Goal: Task Accomplishment & Management: Use online tool/utility

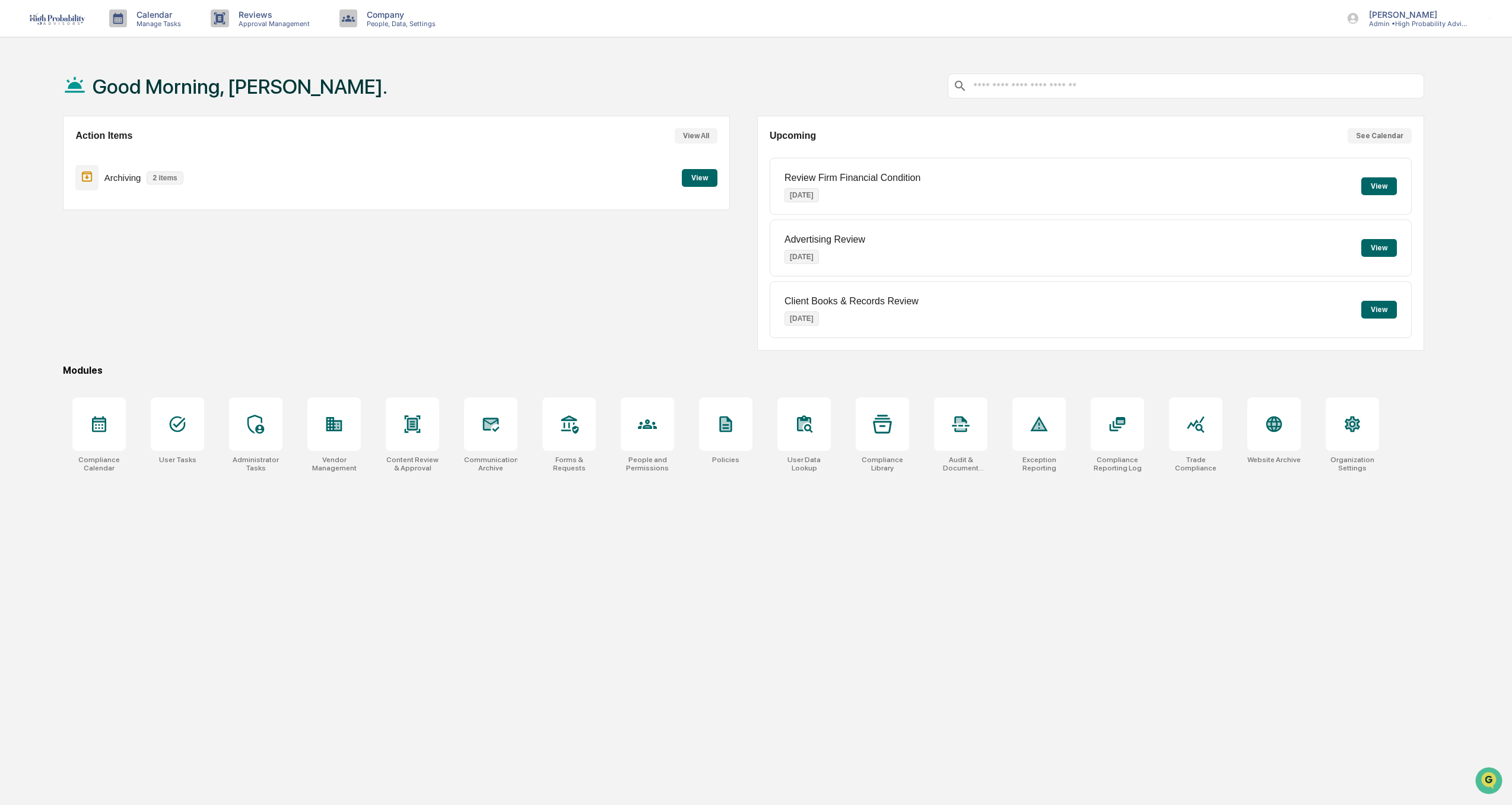
click at [697, 180] on button "View" at bounding box center [699, 178] width 36 height 18
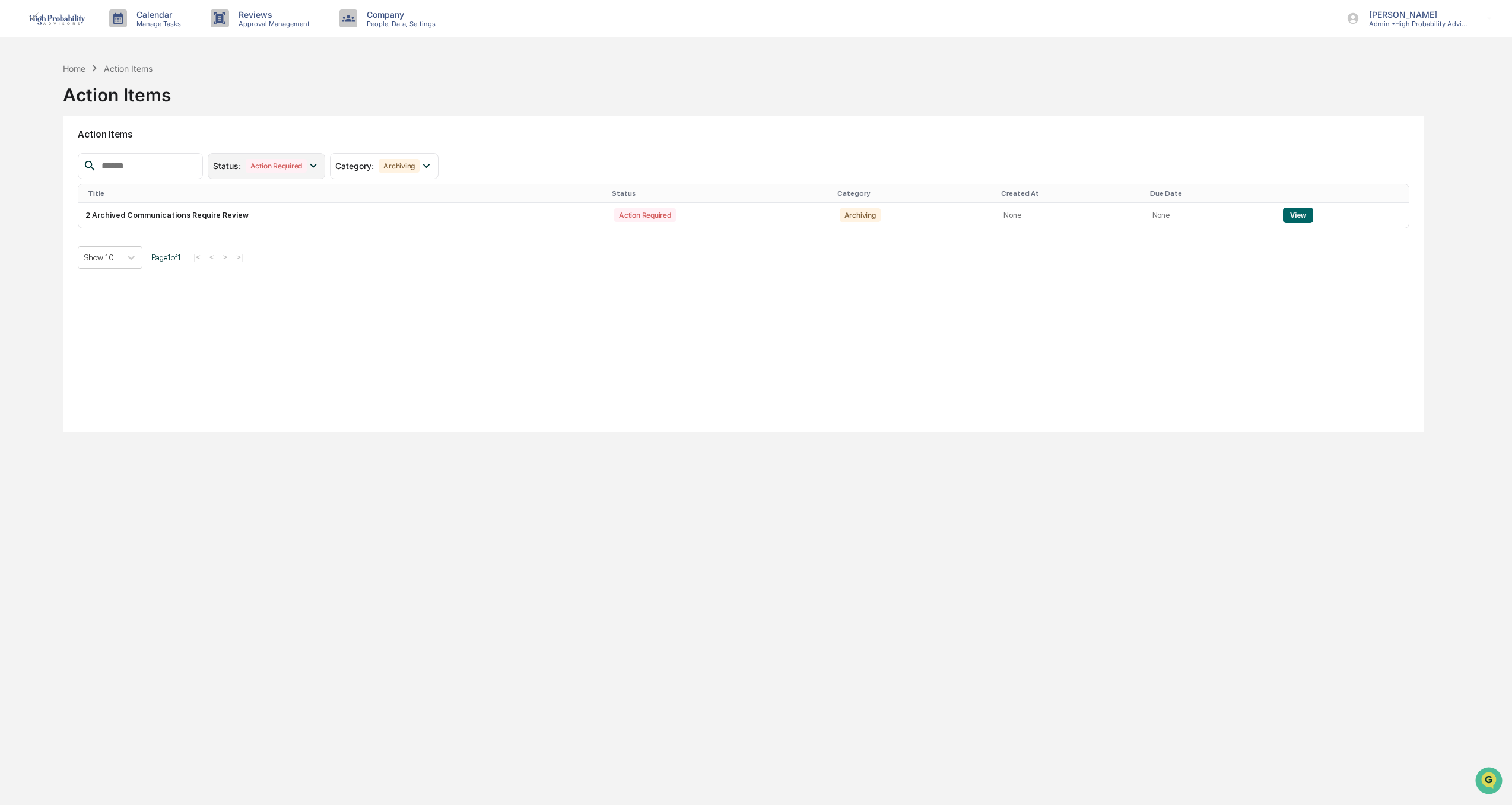
click at [320, 163] on icon at bounding box center [313, 165] width 13 height 13
click at [1288, 218] on button "View" at bounding box center [1298, 215] width 30 height 16
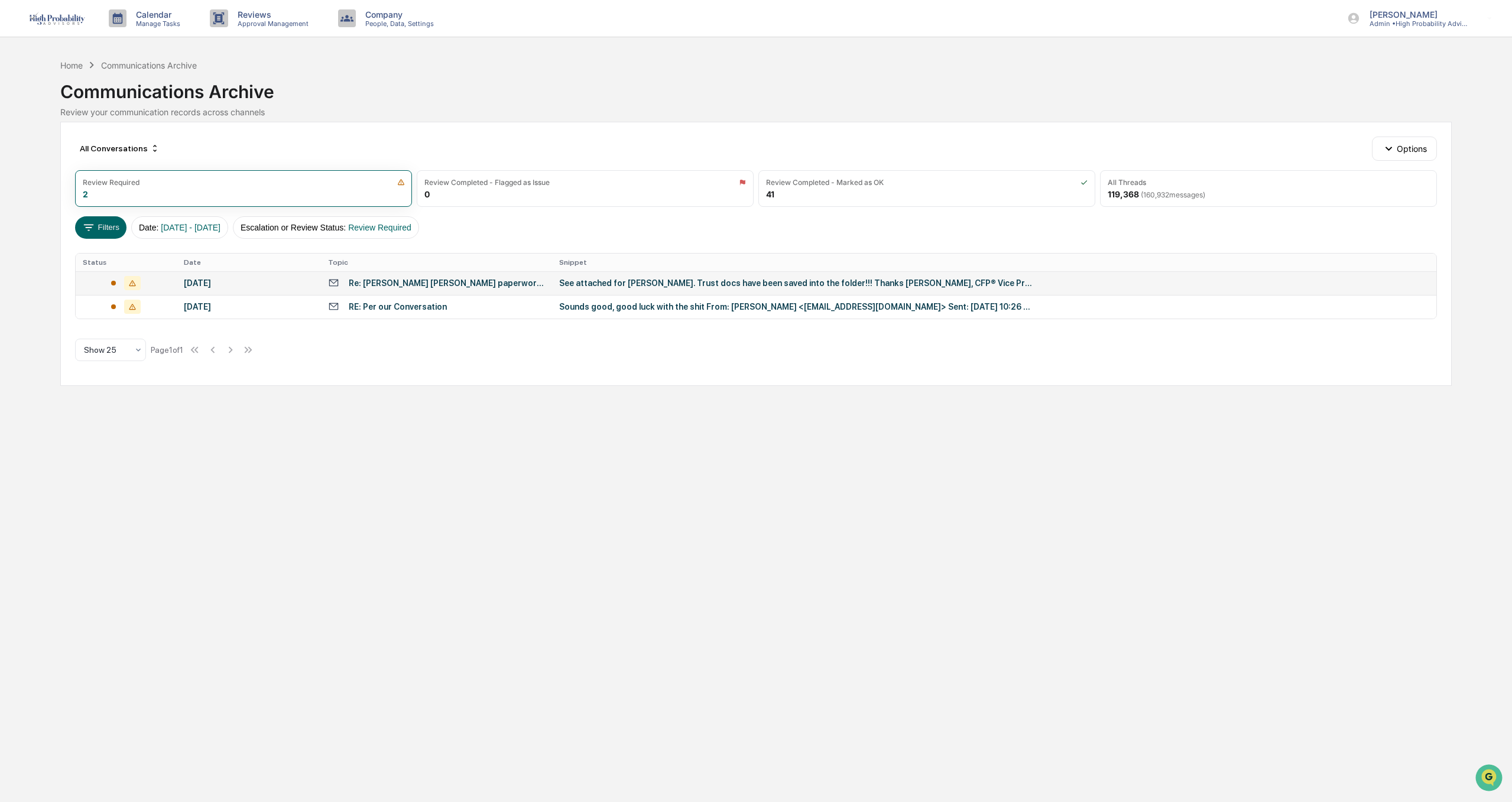
click at [427, 283] on div "Re: [PERSON_NAME] [PERSON_NAME] paperwork ([PERSON_NAME])" at bounding box center [447, 283] width 196 height 10
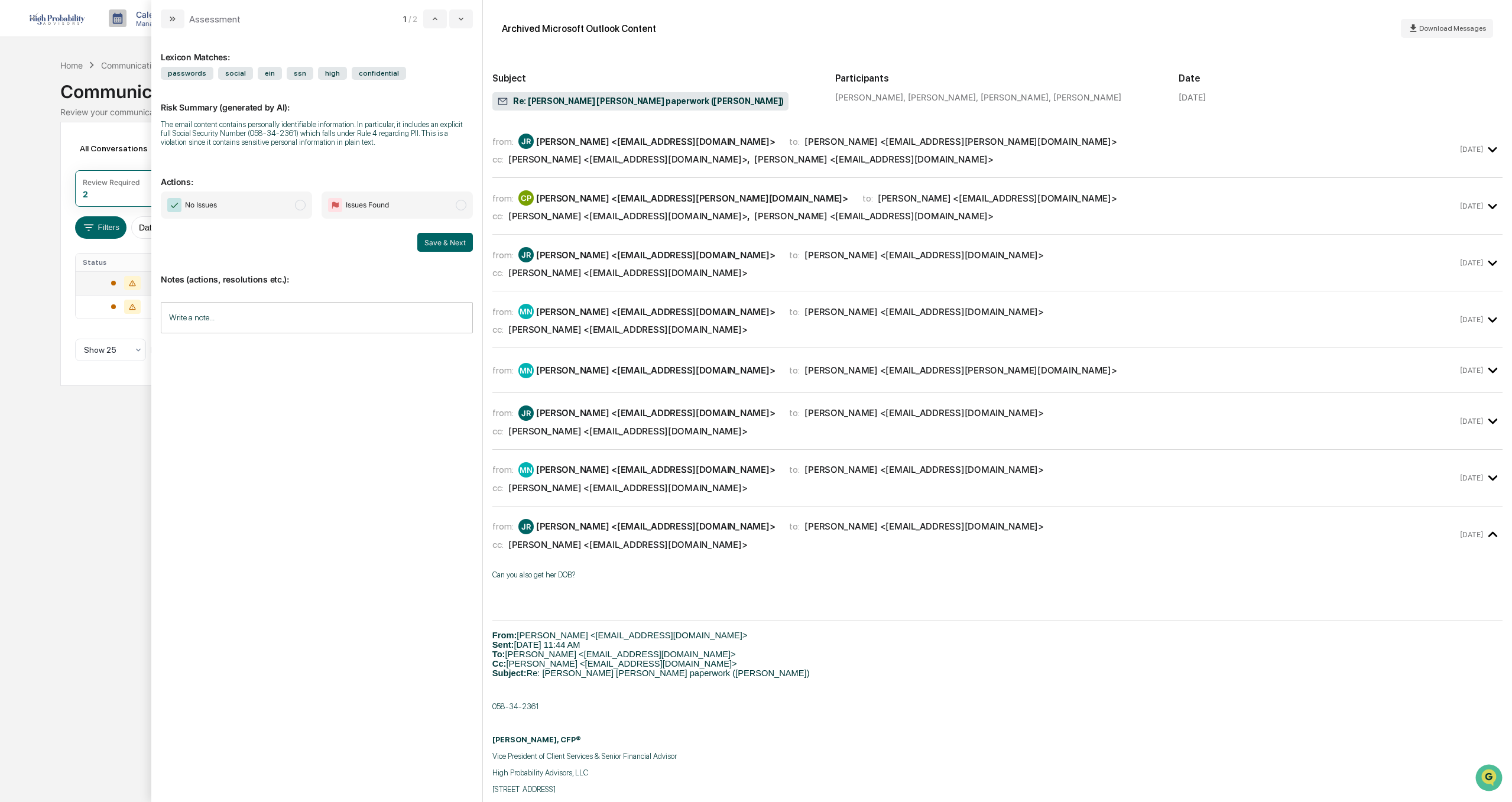
click at [273, 202] on span "No Issues" at bounding box center [236, 205] width 151 height 27
click at [223, 316] on input "Write a note..." at bounding box center [316, 318] width 312 height 32
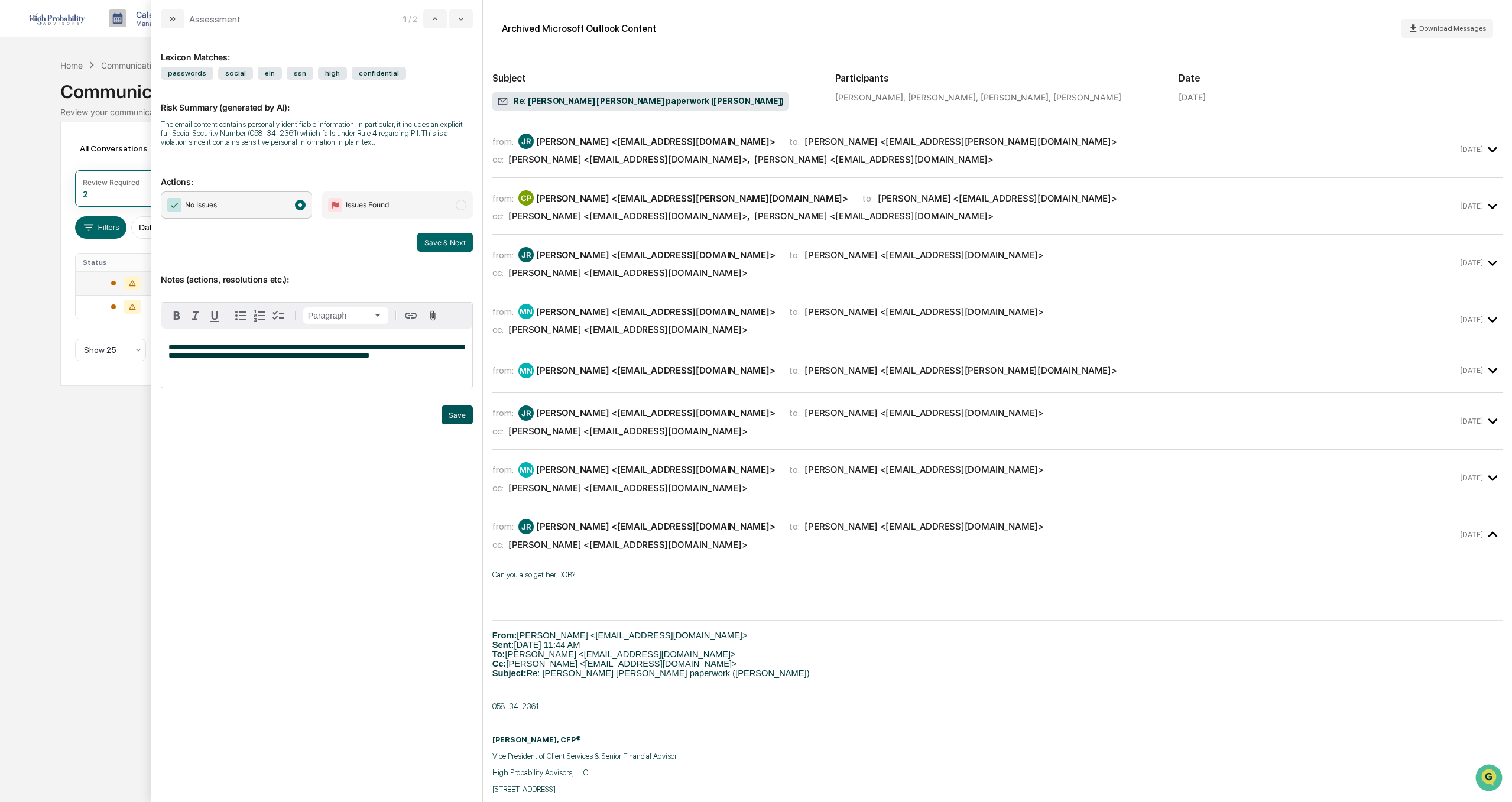
click at [464, 416] on button "Save" at bounding box center [457, 415] width 32 height 19
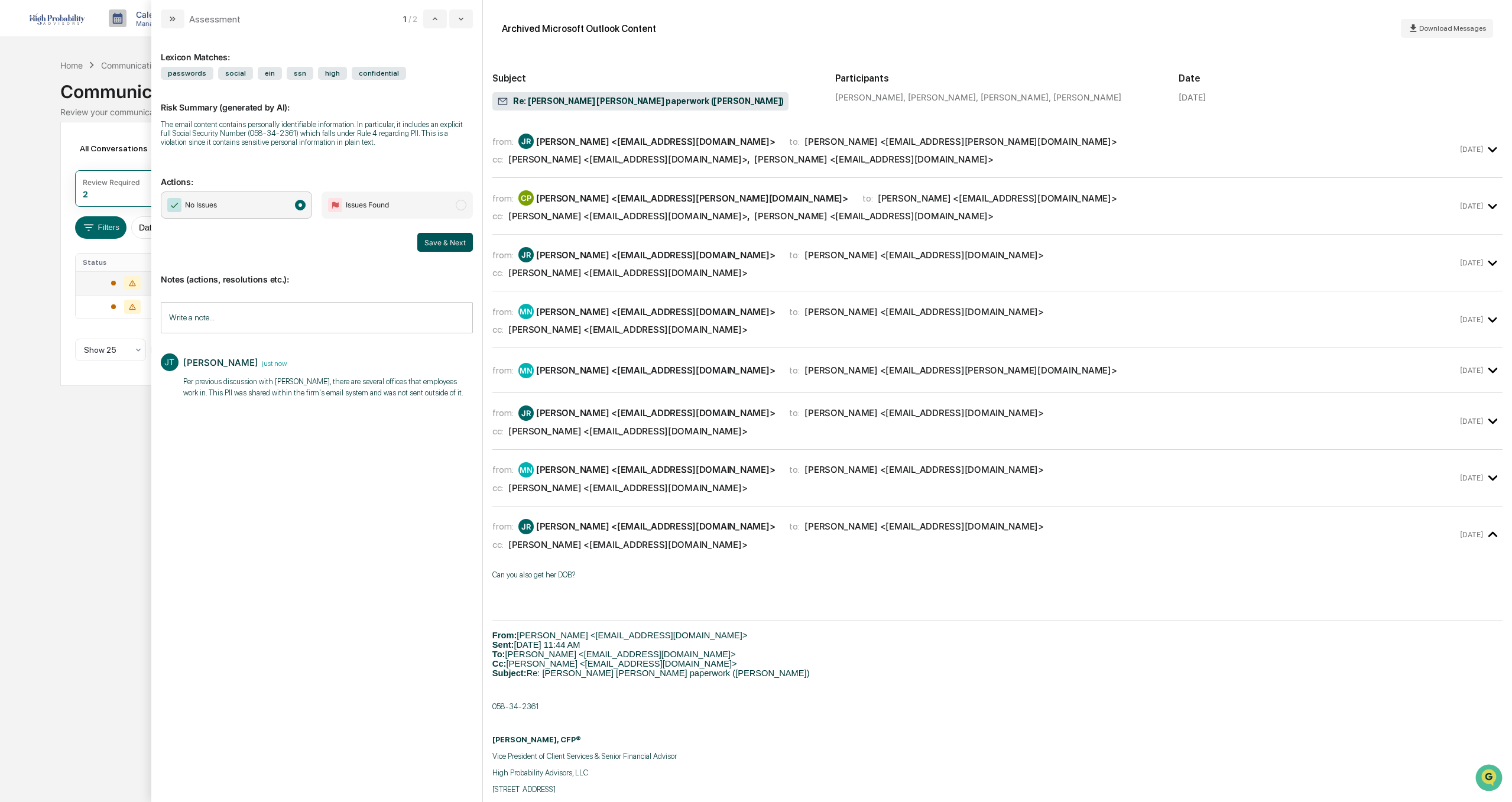
click at [436, 236] on button "Save & Next" at bounding box center [445, 242] width 56 height 19
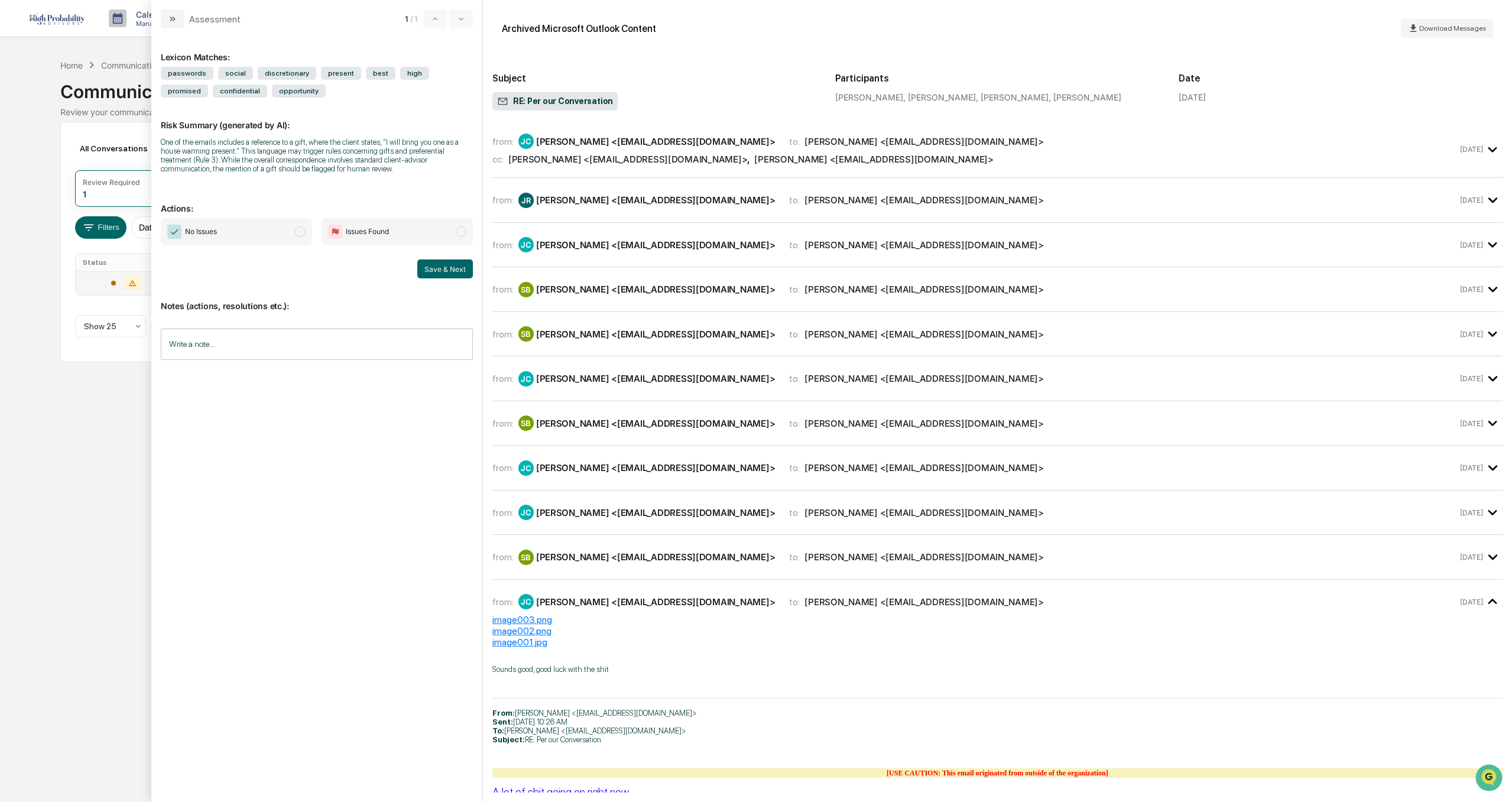
click at [67, 466] on div "Calendar Manage Tasks Reviews Approval Management Company People, Data, Setting…" at bounding box center [756, 401] width 1512 height 802
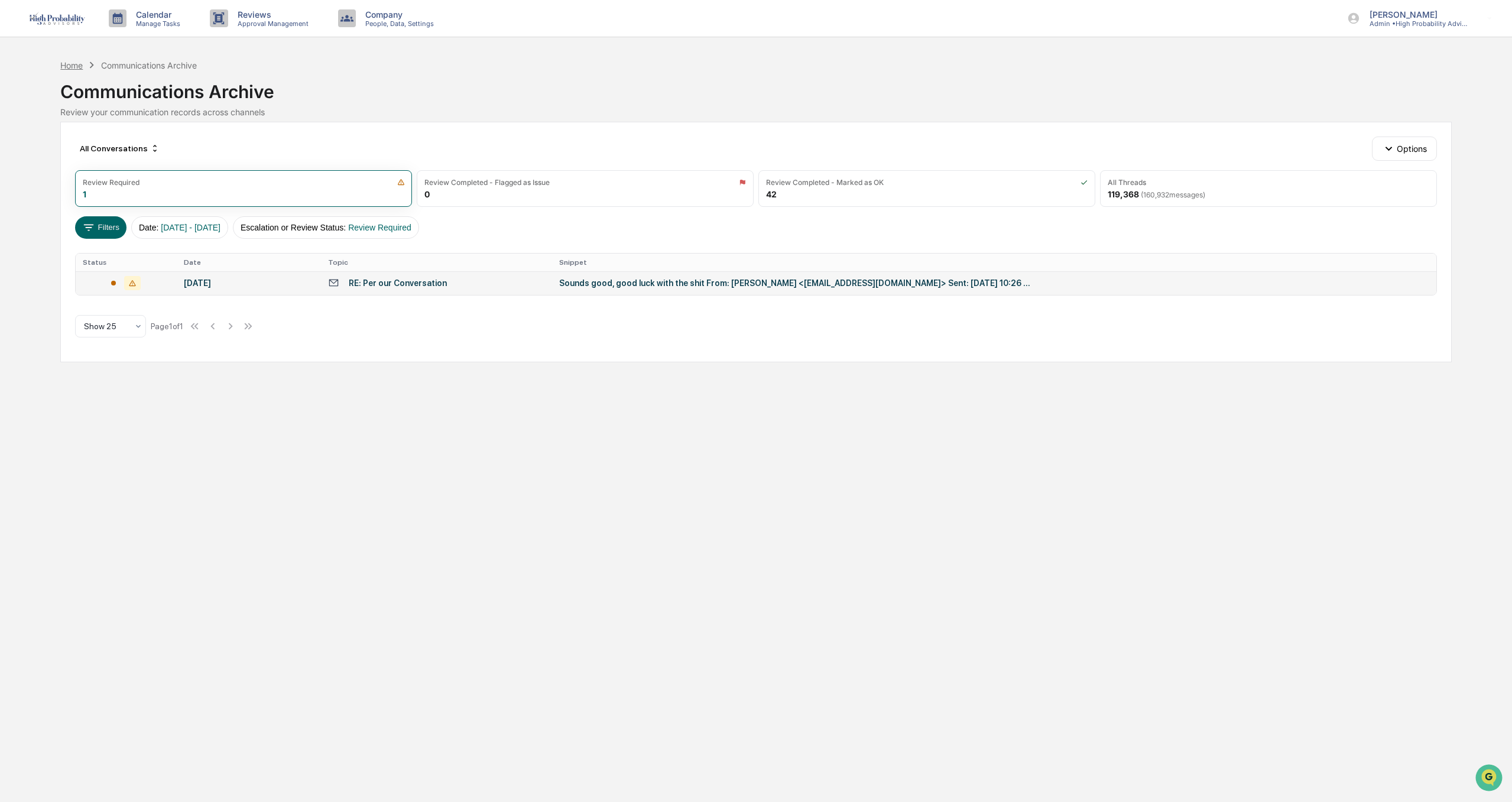
click at [69, 68] on div "Home" at bounding box center [71, 65] width 23 height 10
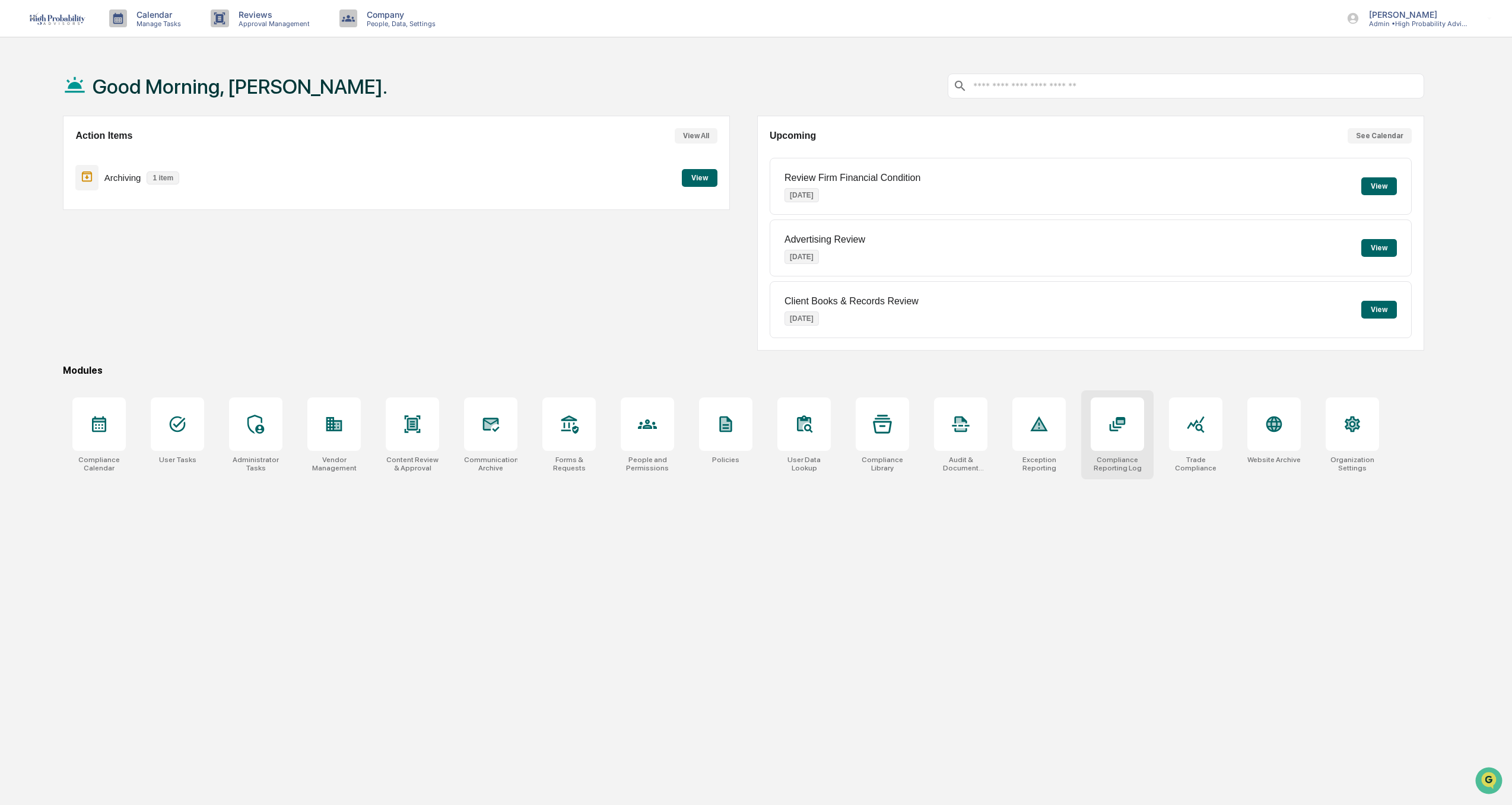
click at [1121, 433] on icon at bounding box center [1117, 424] width 19 height 19
click at [701, 174] on button "View" at bounding box center [699, 178] width 36 height 18
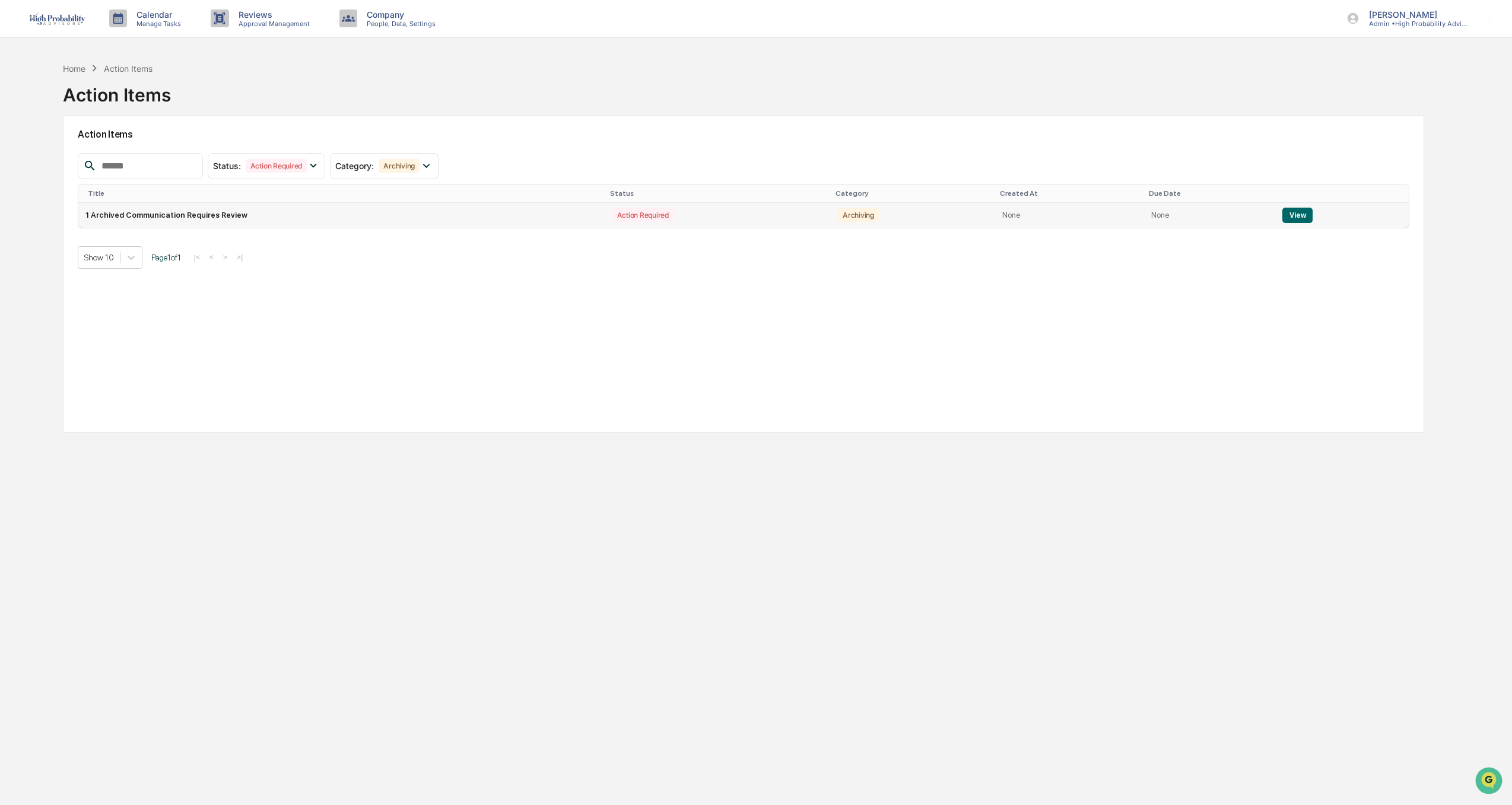
click at [1291, 215] on button "View" at bounding box center [1297, 215] width 30 height 16
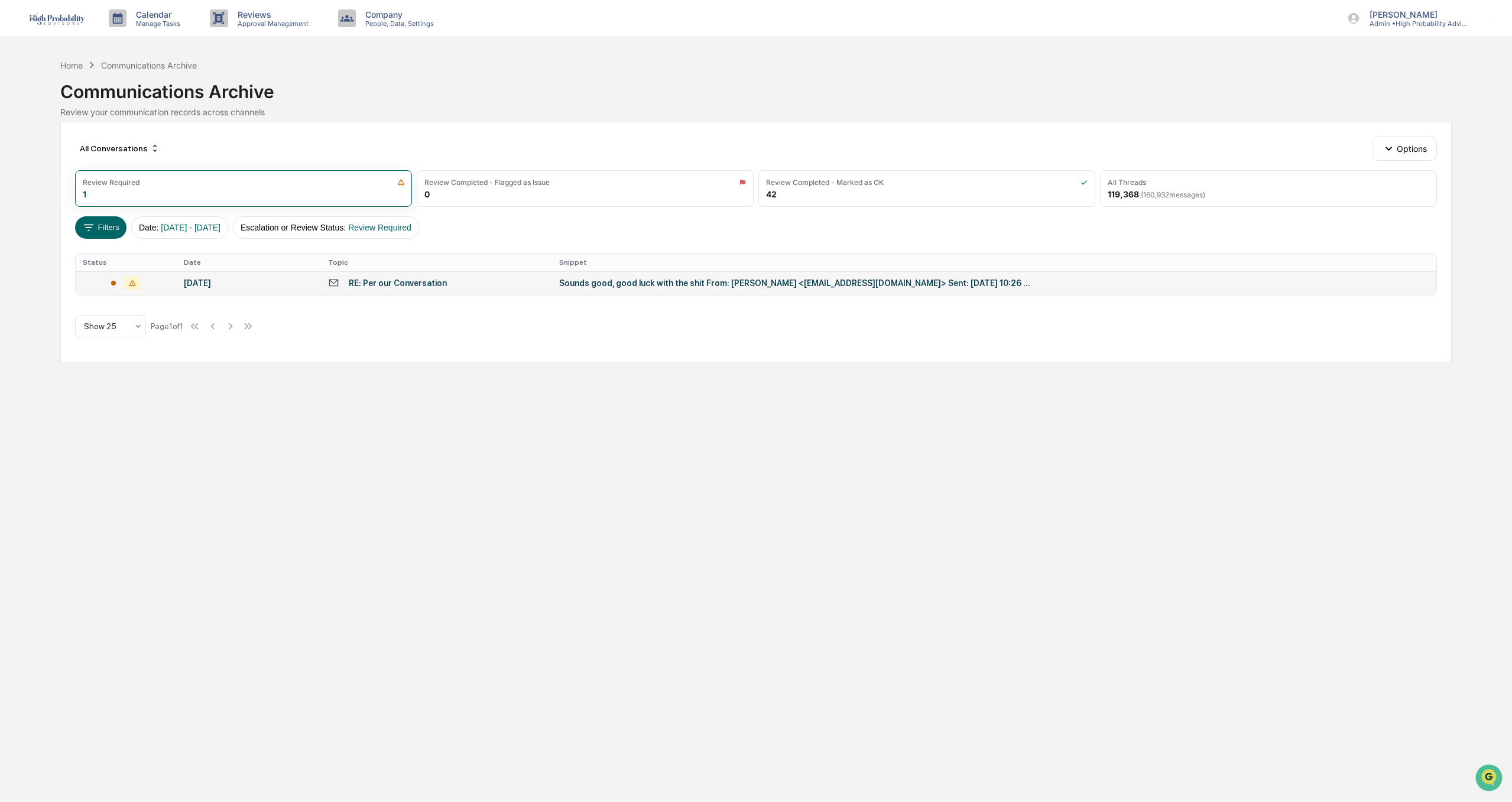
click at [614, 283] on div "Sounds good, good luck with the shit From: [PERSON_NAME] <[EMAIL_ADDRESS][DOMAI…" at bounding box center [795, 283] width 473 height 10
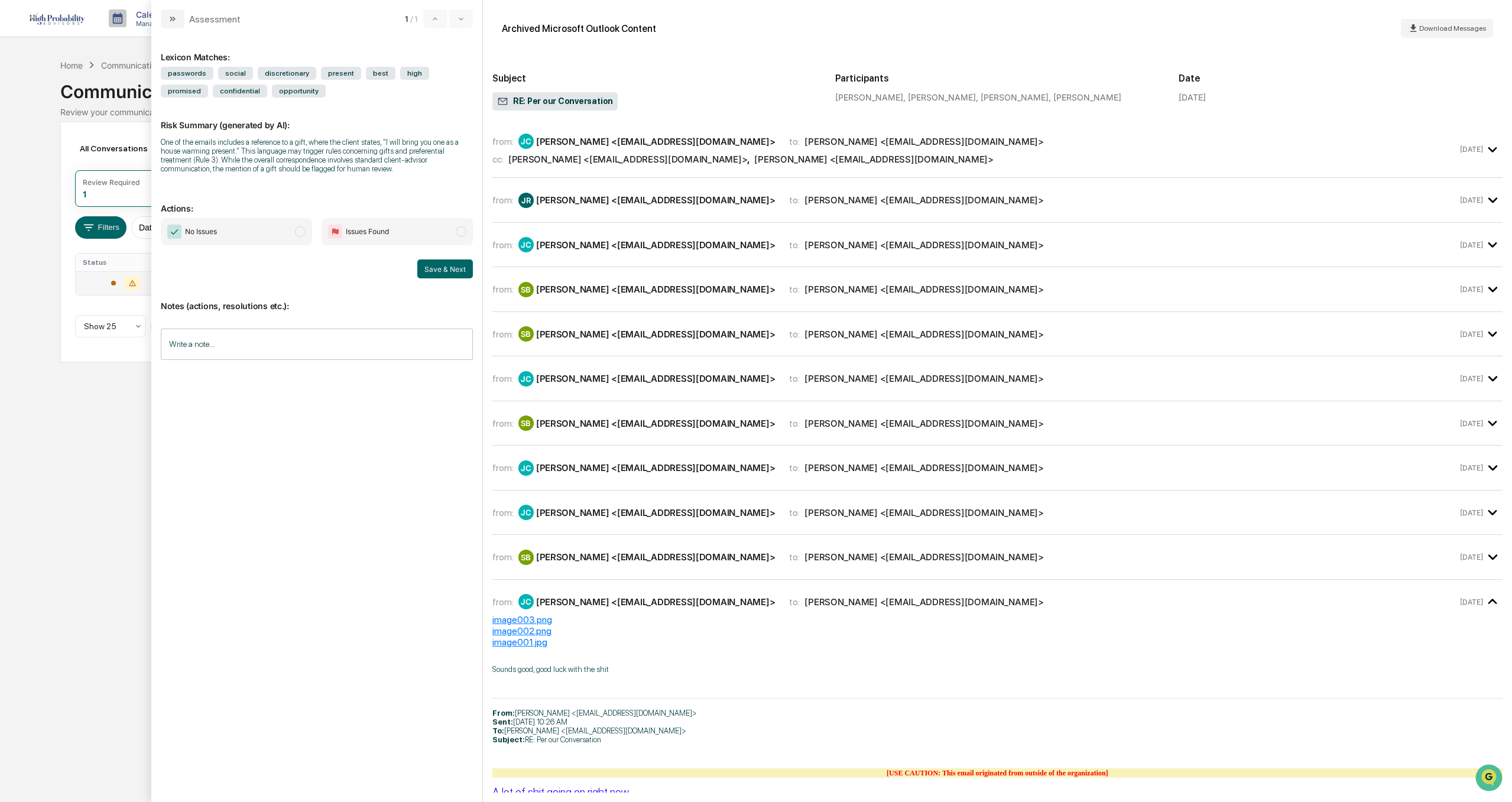
click at [298, 231] on span "modal" at bounding box center [300, 232] width 10 height 10
click at [212, 350] on input "Write a note..." at bounding box center [316, 344] width 312 height 32
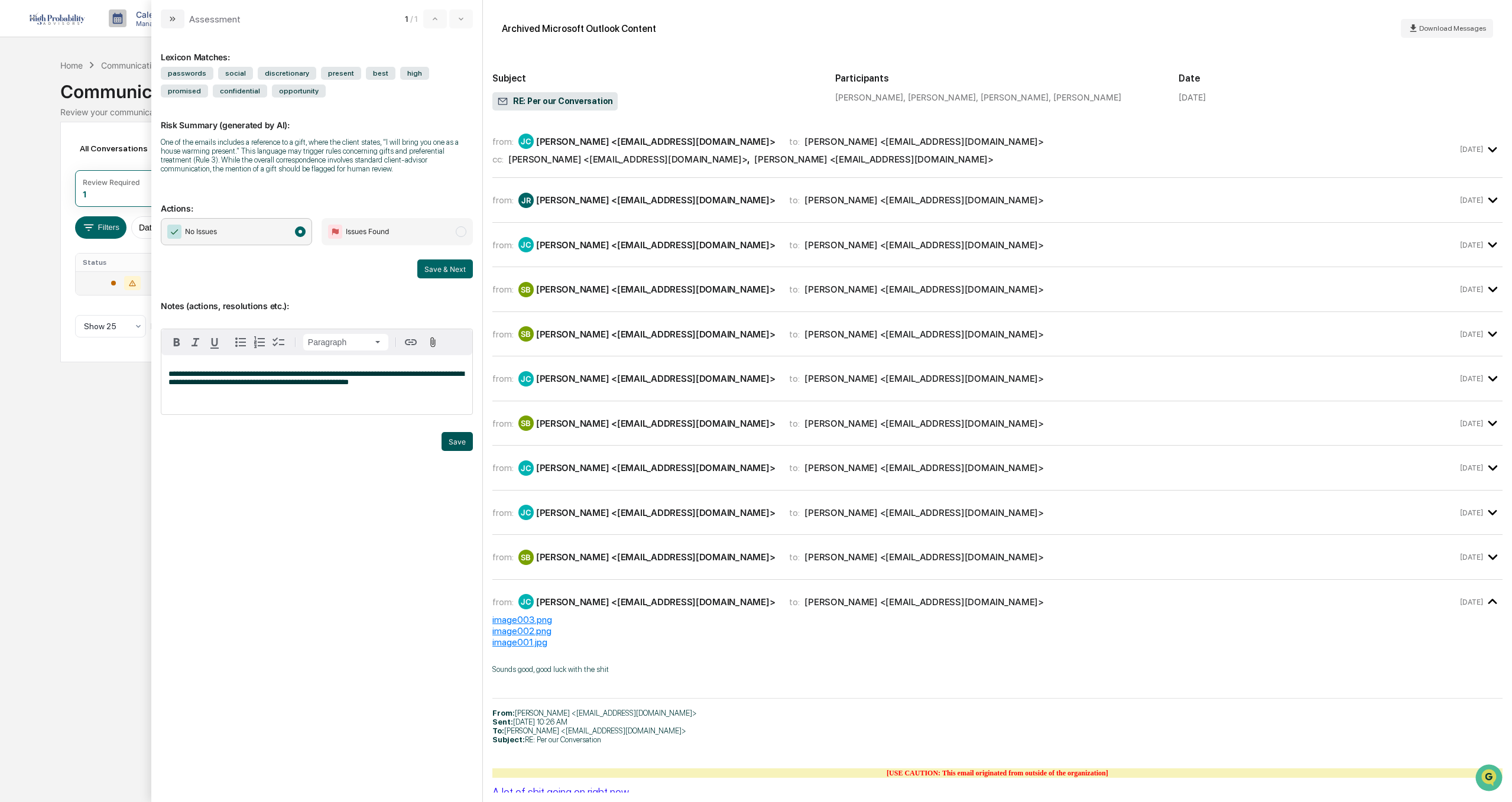
click at [459, 442] on button "Save" at bounding box center [457, 441] width 32 height 19
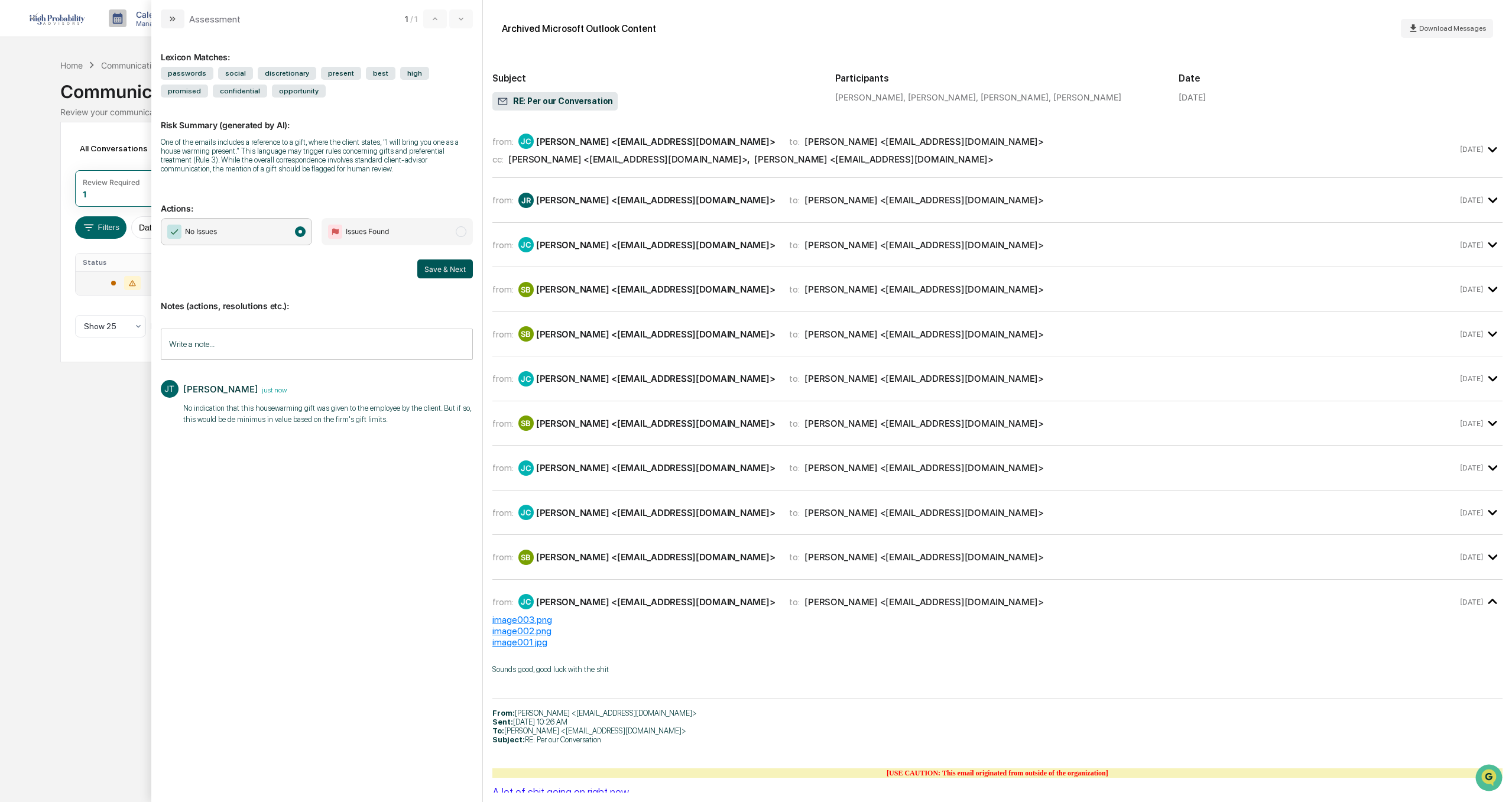
click at [460, 265] on button "Save & Next" at bounding box center [445, 269] width 56 height 19
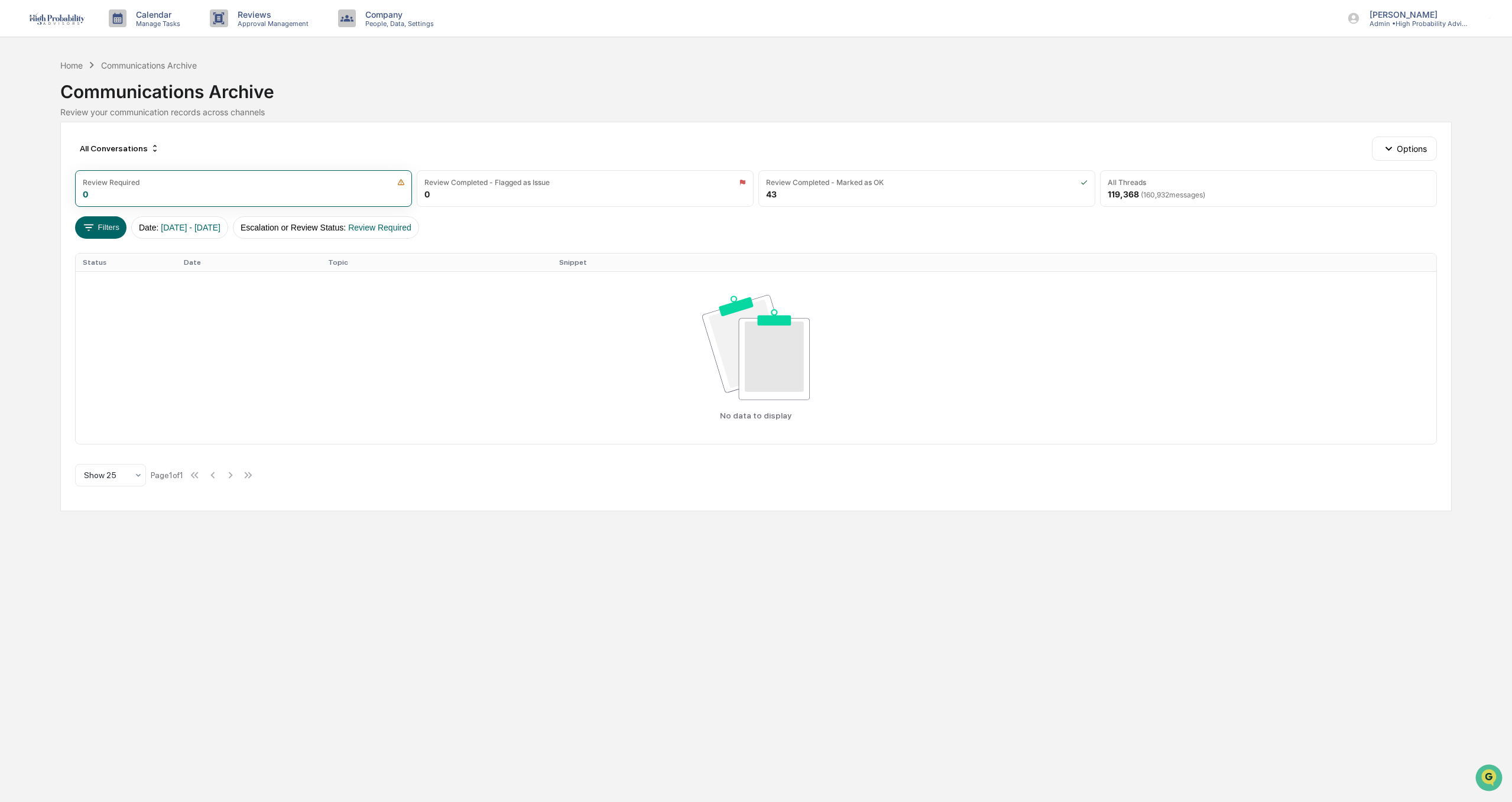
click at [367, 585] on div "Calendar Manage Tasks Reviews Approval Management Company People, Data, Setting…" at bounding box center [756, 401] width 1512 height 802
click at [1381, 29] on div "[PERSON_NAME] Admin • High Probability Advisors, LLC" at bounding box center [1424, 18] width 177 height 37
click at [1394, 150] on li "Logout" at bounding box center [1420, 150] width 165 height 22
